Goal: Check status: Check status

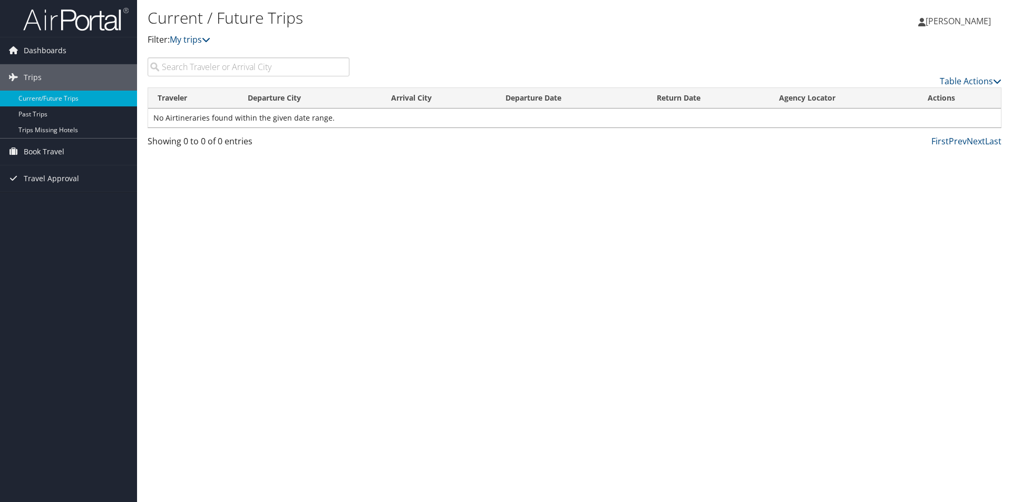
click at [305, 66] on input "search" at bounding box center [249, 66] width 202 height 19
click at [66, 52] on link "Dashboards" at bounding box center [68, 50] width 137 height 26
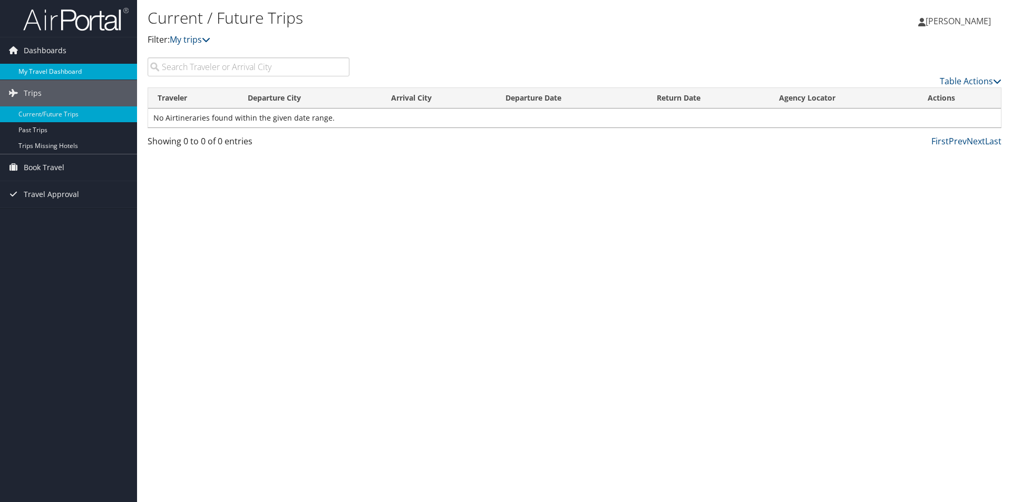
click at [59, 69] on link "My Travel Dashboard" at bounding box center [68, 72] width 137 height 16
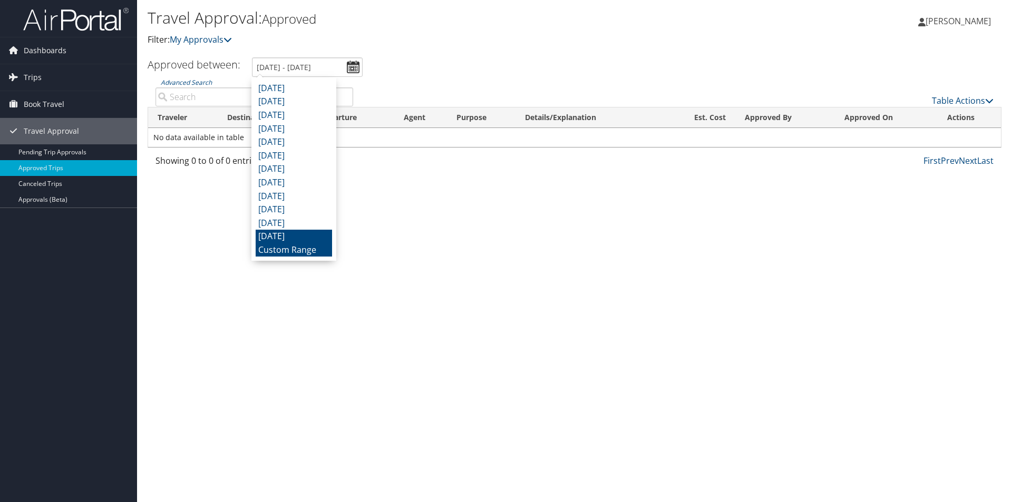
click at [295, 236] on li "[DATE]" at bounding box center [294, 237] width 76 height 14
click at [307, 70] on input "8/1/2024 - 8/31/2024" at bounding box center [307, 67] width 111 height 20
click at [291, 248] on li "Custom Range" at bounding box center [294, 251] width 76 height 14
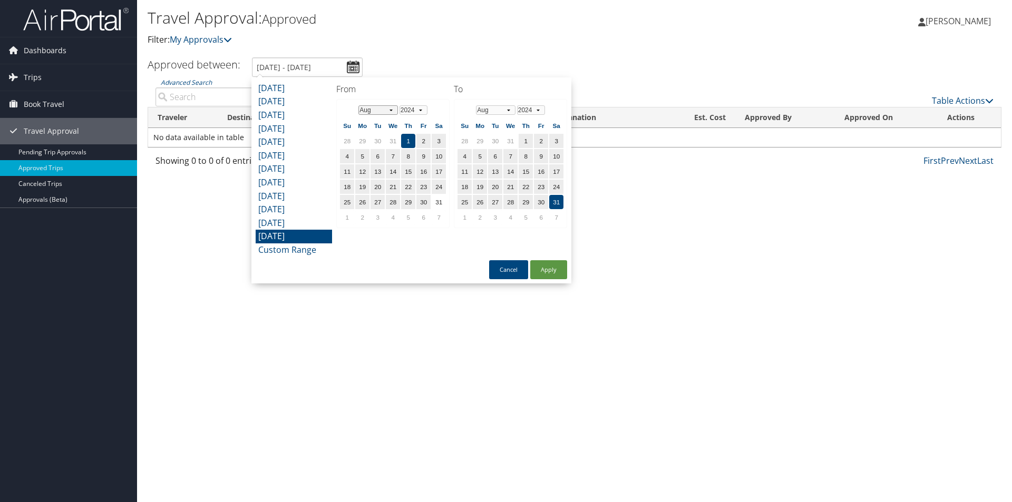
click at [395, 109] on select "Jan Feb Mar Apr May Jun Jul Aug Sep Oct Nov Dec" at bounding box center [378, 109] width 40 height 9
click at [508, 110] on select "Jan Feb Mar Apr May Jun Jul Aug Sep Oct Nov Dec" at bounding box center [496, 109] width 40 height 9
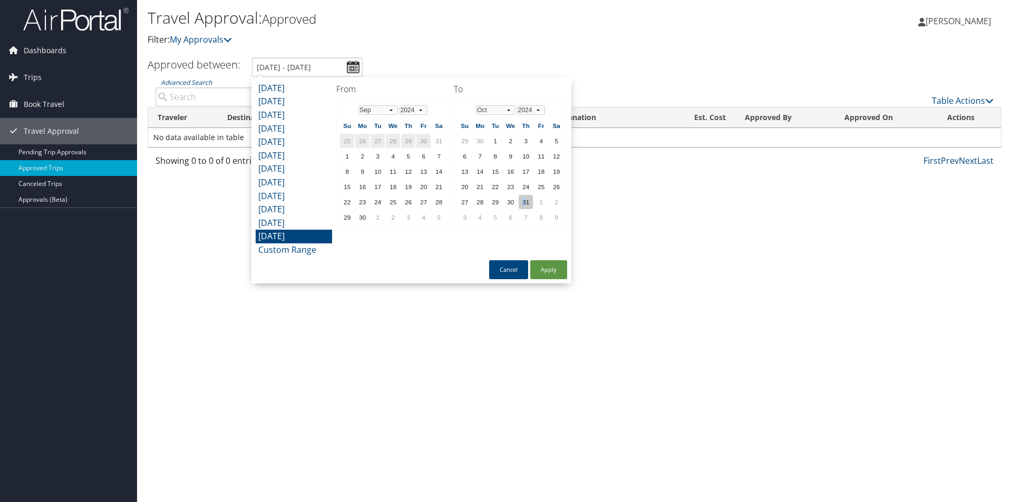
click at [525, 201] on td "31" at bounding box center [526, 202] width 14 height 14
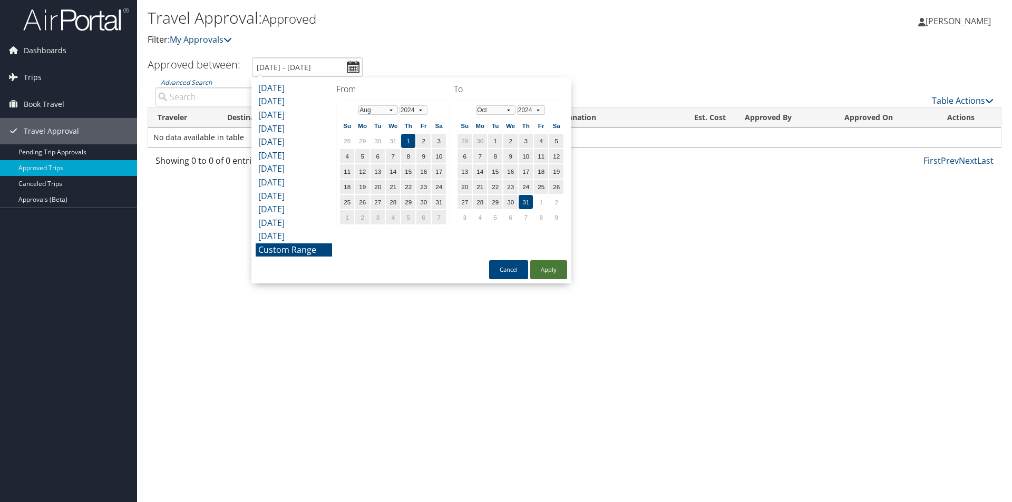
click at [546, 274] on button "Apply" at bounding box center [548, 269] width 37 height 19
click at [357, 67] on input "8/1/2024 - 10/31/2024" at bounding box center [307, 67] width 111 height 20
click at [541, 270] on button "Apply" at bounding box center [548, 269] width 37 height 19
type input "8/1/2024 - 10/31/2024"
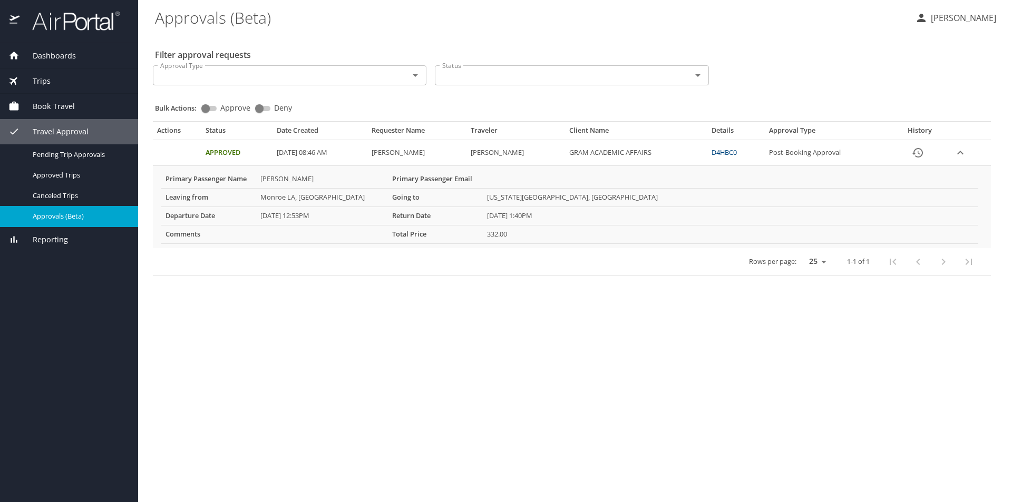
click at [225, 153] on td "Approved" at bounding box center [236, 153] width 71 height 26
click at [216, 173] on th "Primary Passenger Name" at bounding box center [208, 179] width 95 height 18
